Goal: Transaction & Acquisition: Purchase product/service

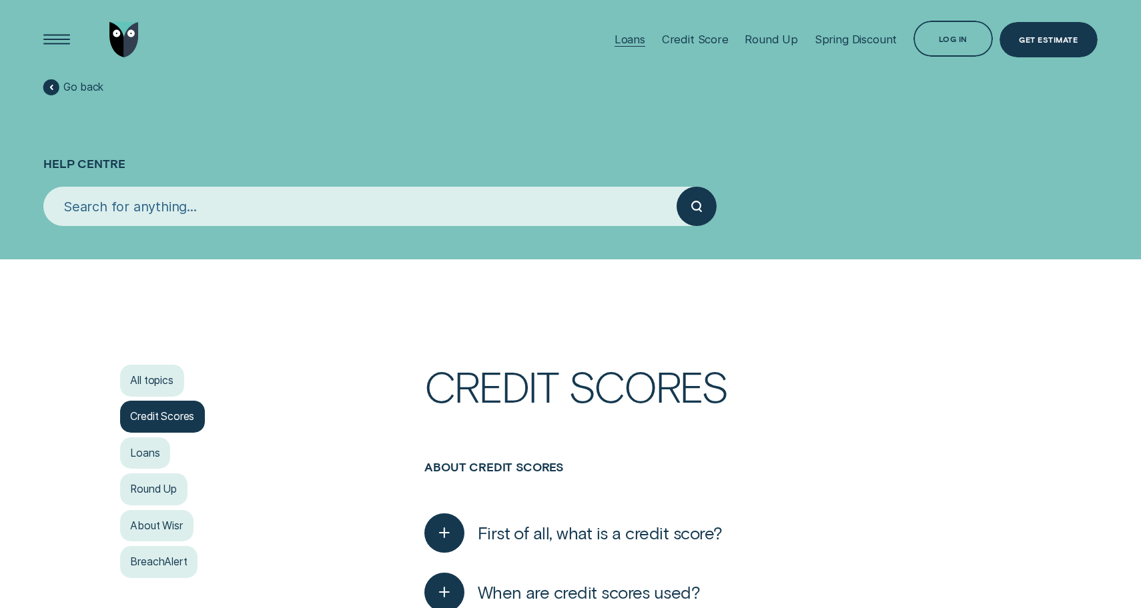
click at [636, 51] on div "Loans" at bounding box center [629, 39] width 31 height 79
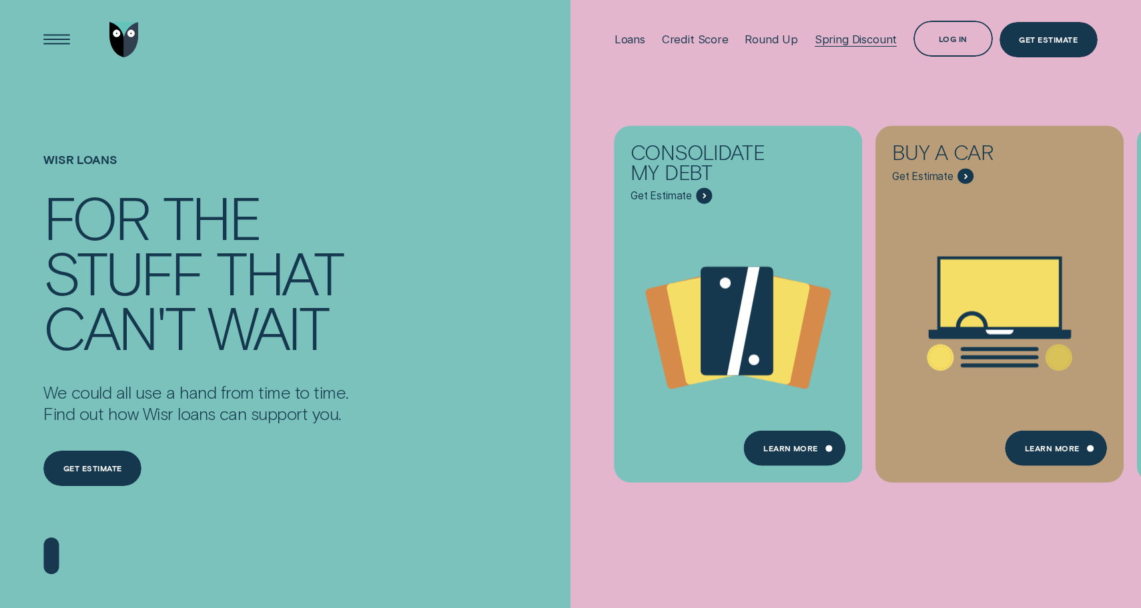
click at [868, 43] on div "Spring Discount" at bounding box center [855, 39] width 82 height 13
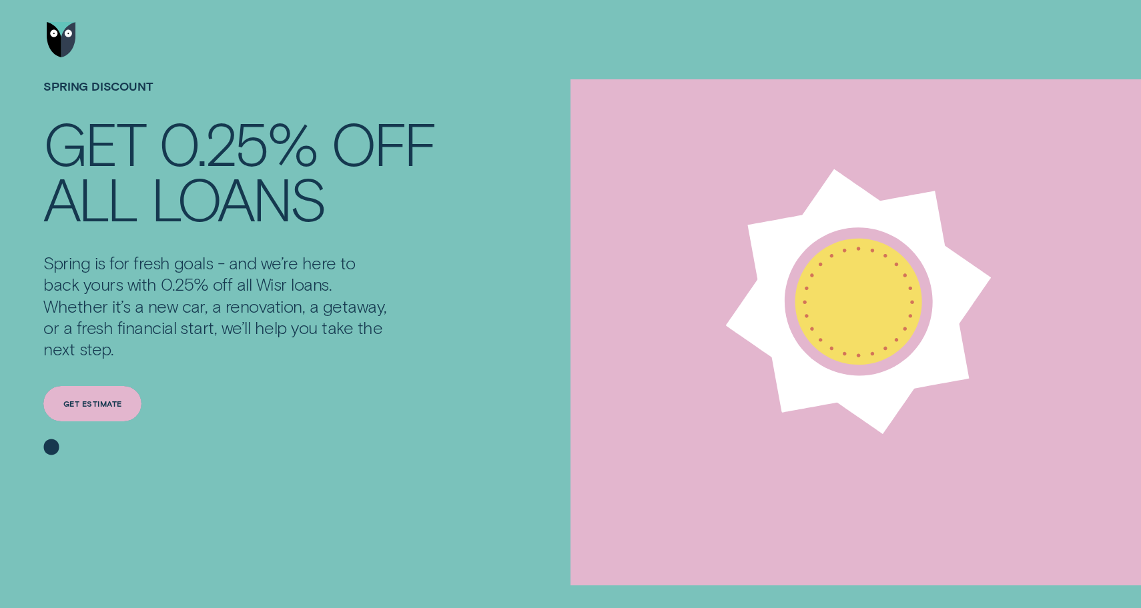
click at [126, 404] on div "Get estimate" at bounding box center [92, 403] width 98 height 35
